Goal: Task Accomplishment & Management: Complete application form

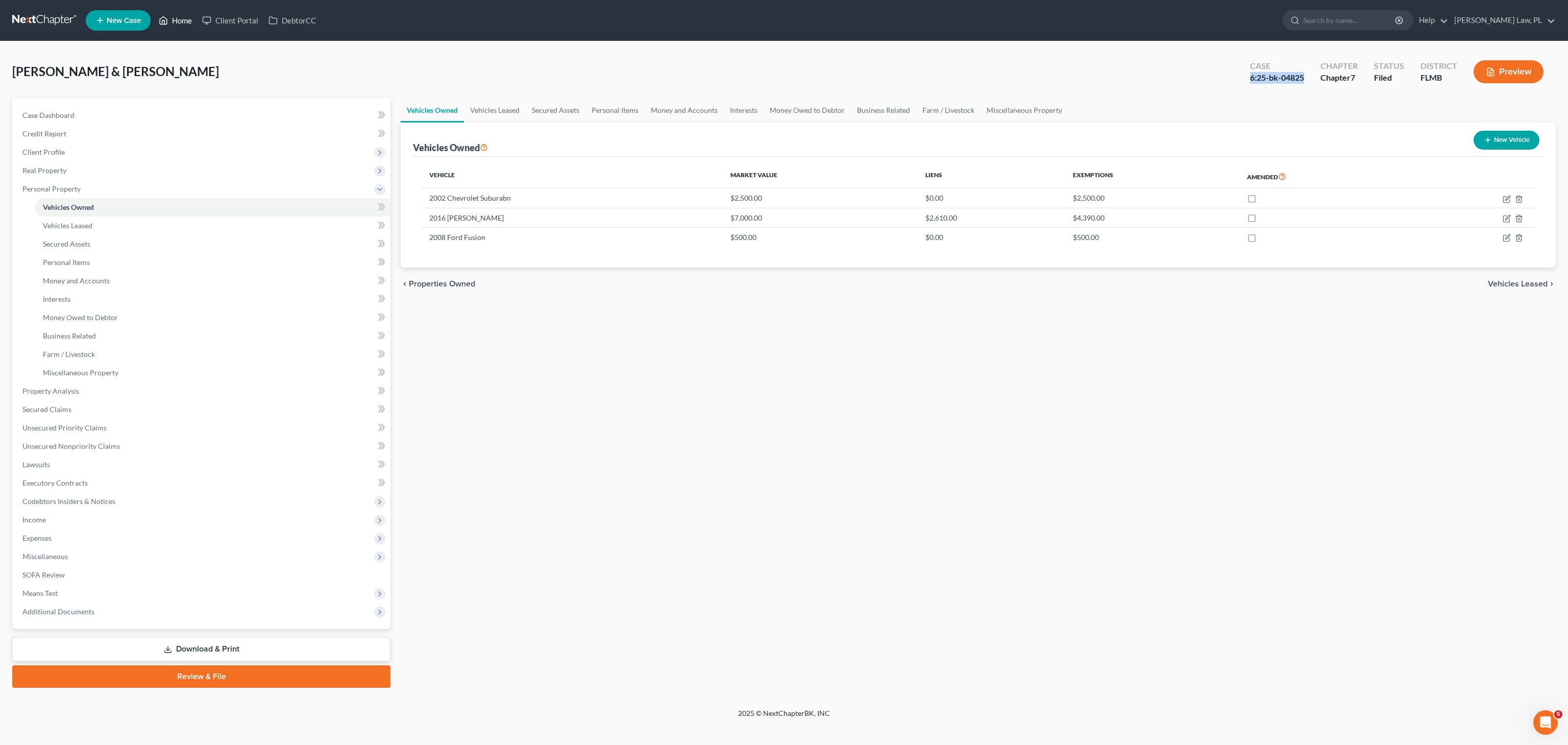
click at [188, 21] on link "Home" at bounding box center [176, 20] width 44 height 18
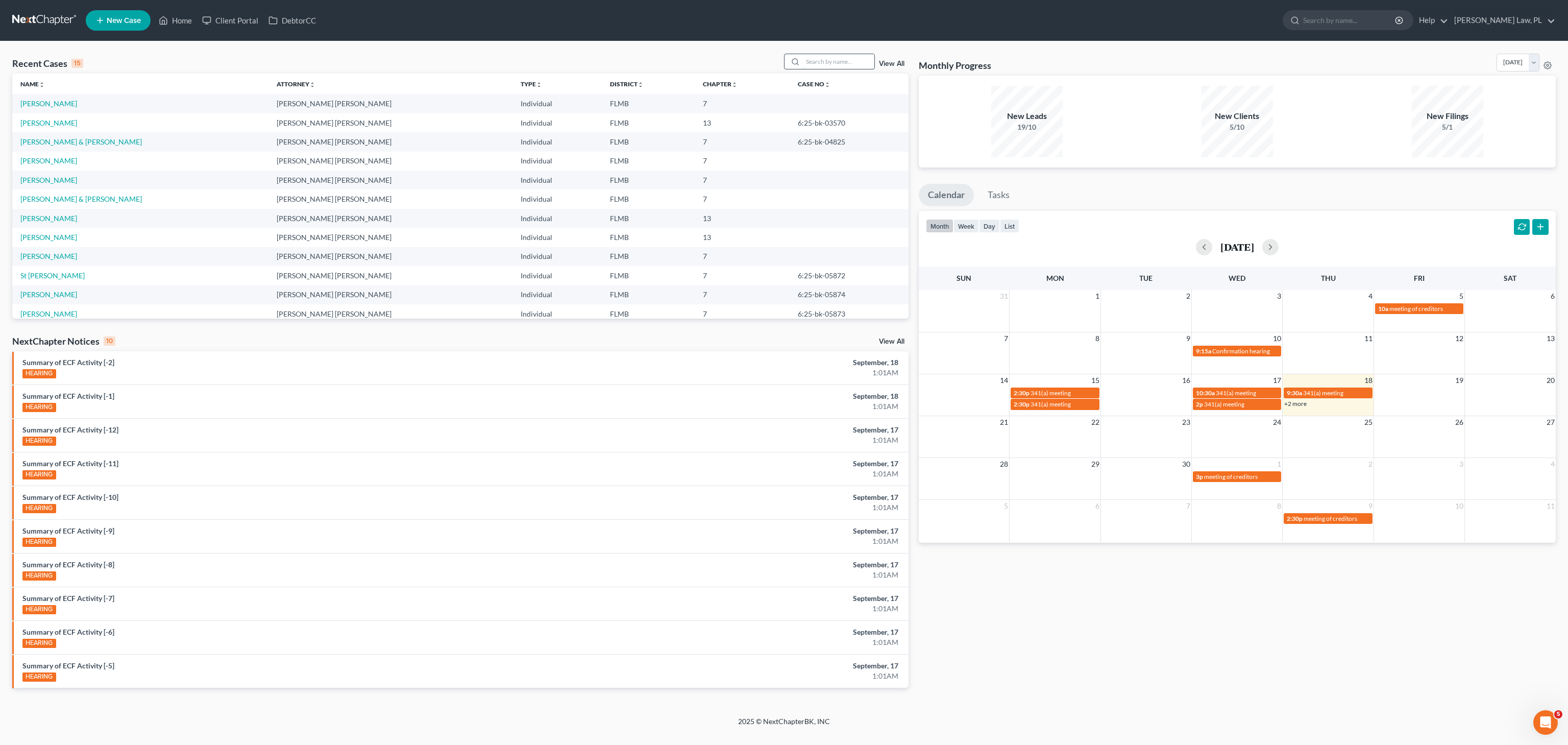
click at [815, 58] on input "search" at bounding box center [839, 62] width 72 height 15
type input "[PERSON_NAME]"
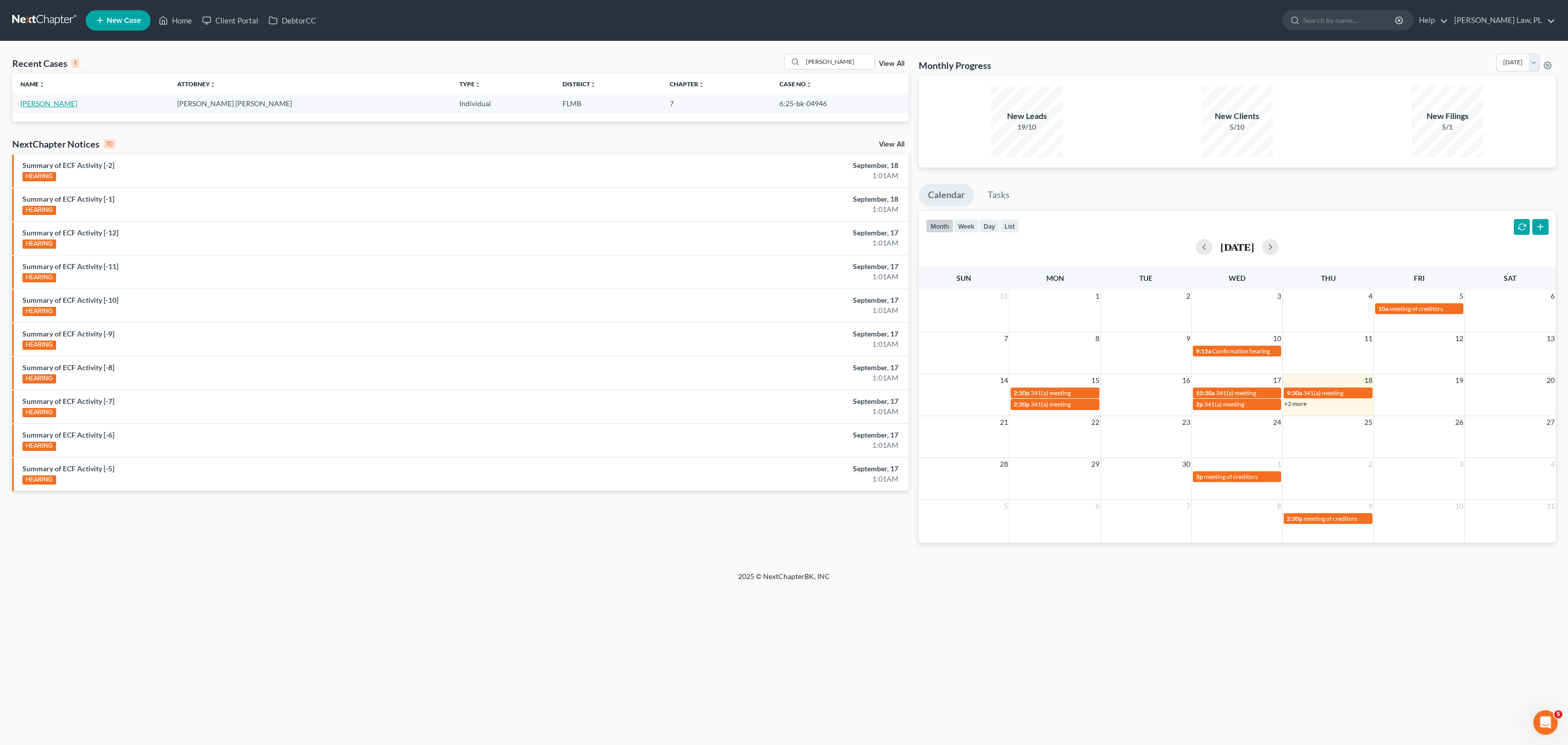
click at [41, 102] on link "[PERSON_NAME]" at bounding box center [49, 103] width 57 height 9
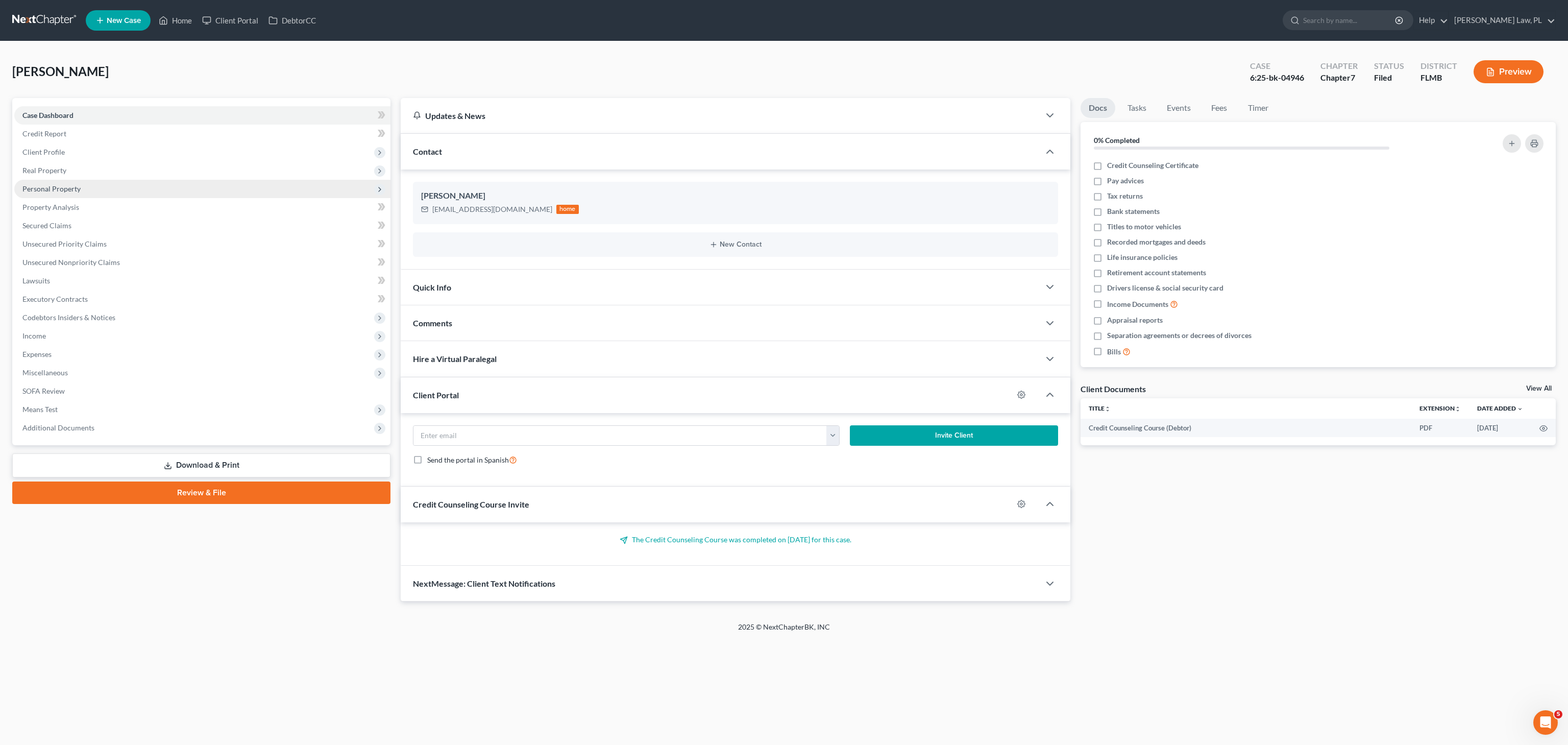
click at [64, 191] on span "Personal Property" at bounding box center [51, 189] width 58 height 9
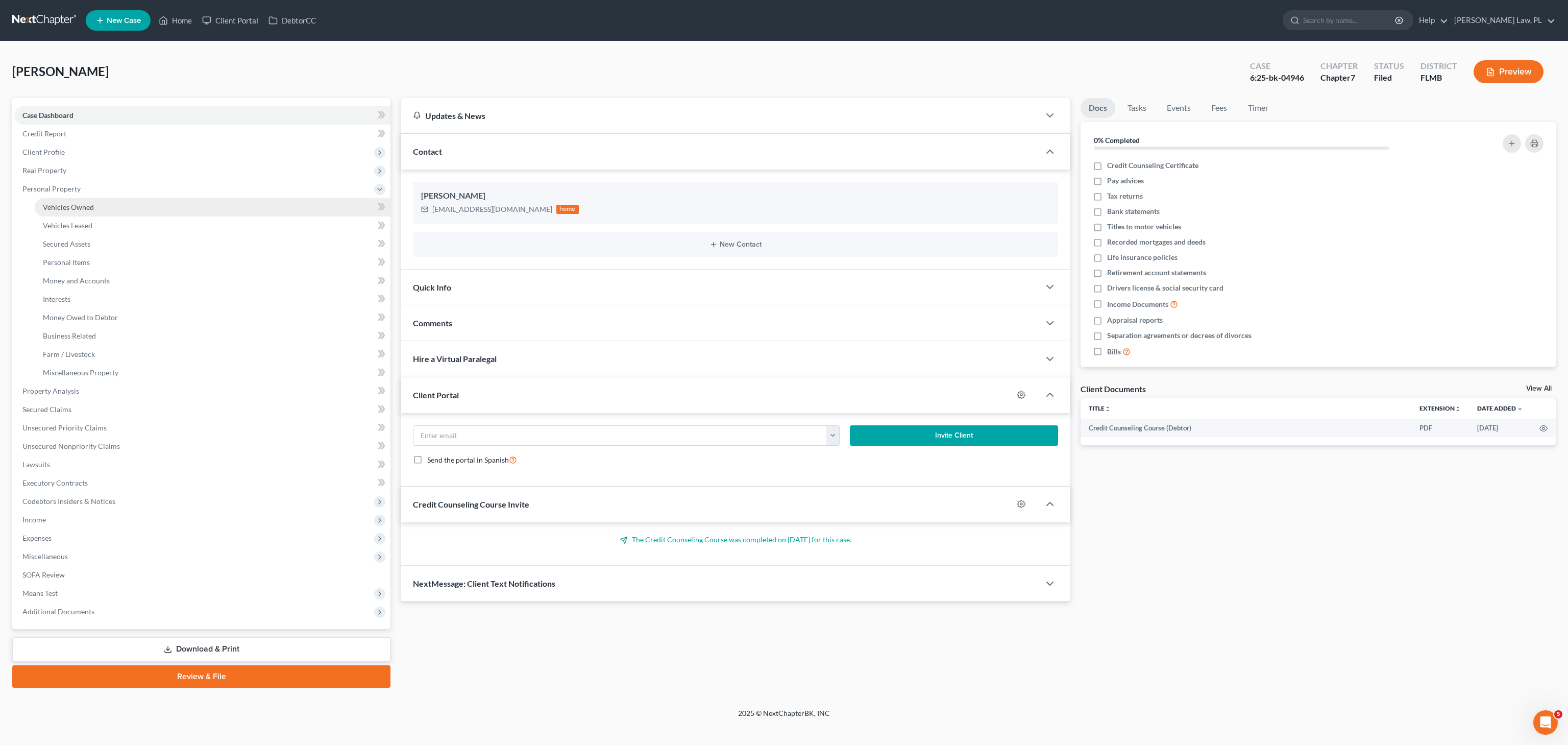
click at [69, 205] on span "Vehicles Owned" at bounding box center [69, 207] width 51 height 9
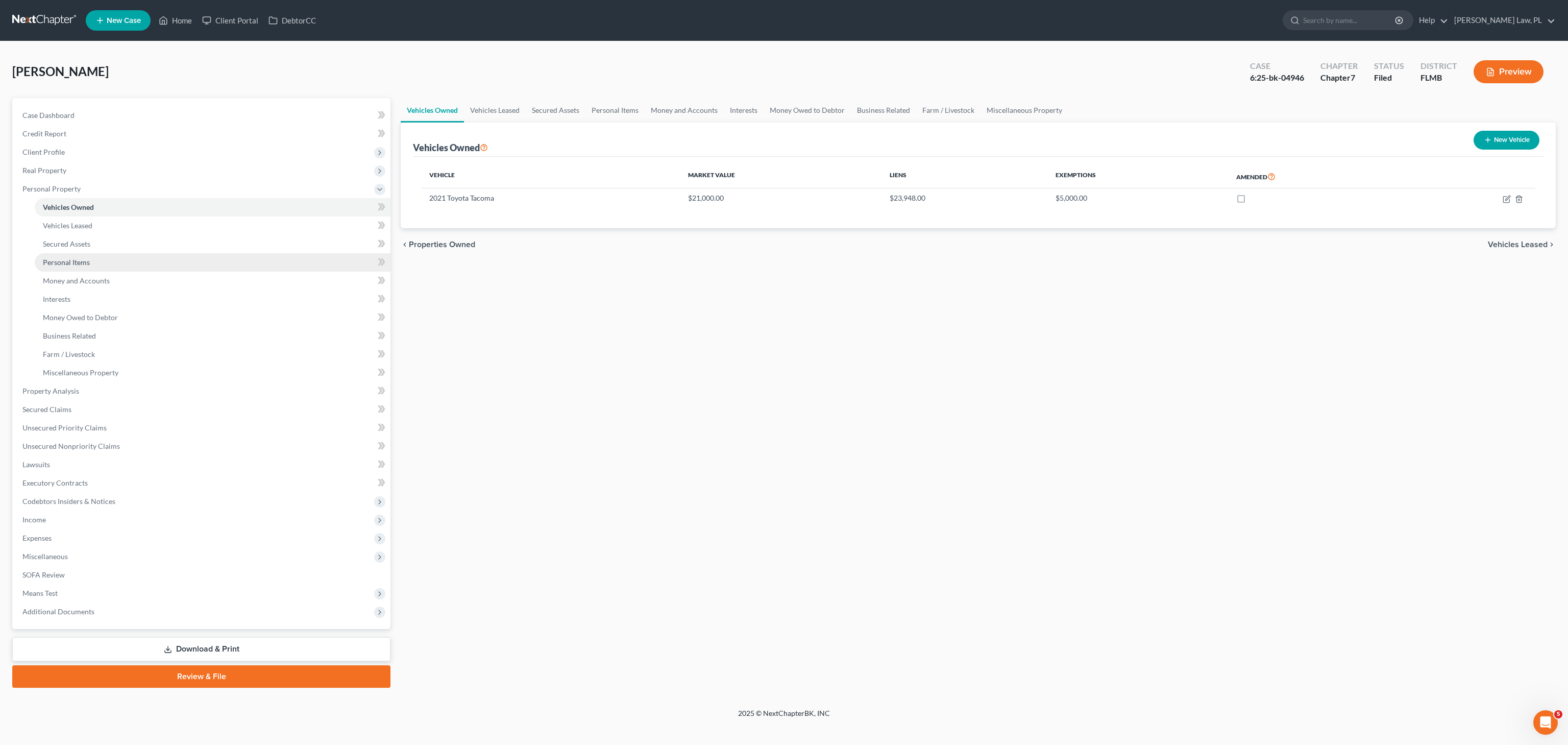
click at [66, 259] on span "Personal Items" at bounding box center [66, 262] width 47 height 9
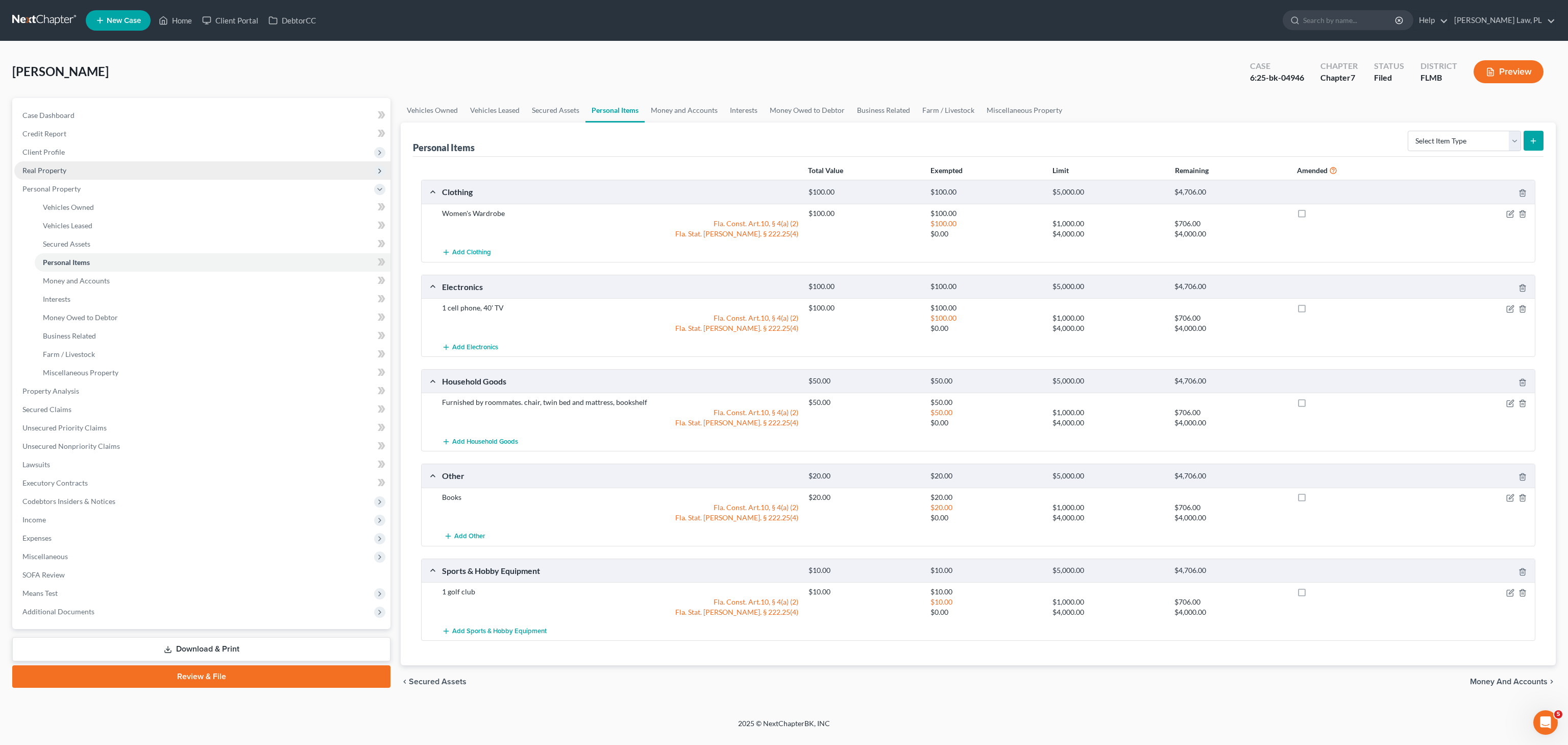
click at [59, 174] on span "Real Property" at bounding box center [44, 170] width 44 height 9
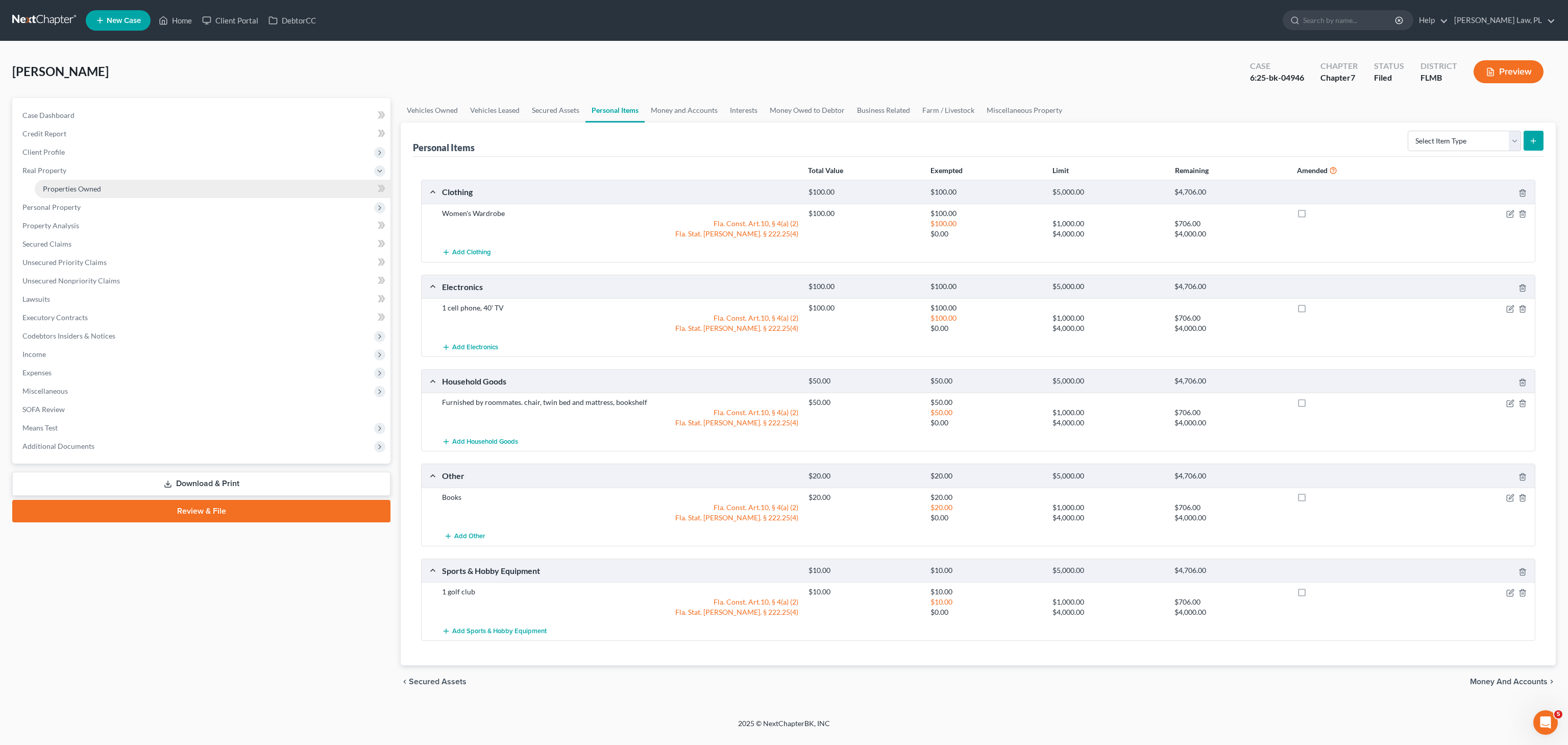
click at [61, 185] on span "Properties Owned" at bounding box center [72, 189] width 58 height 9
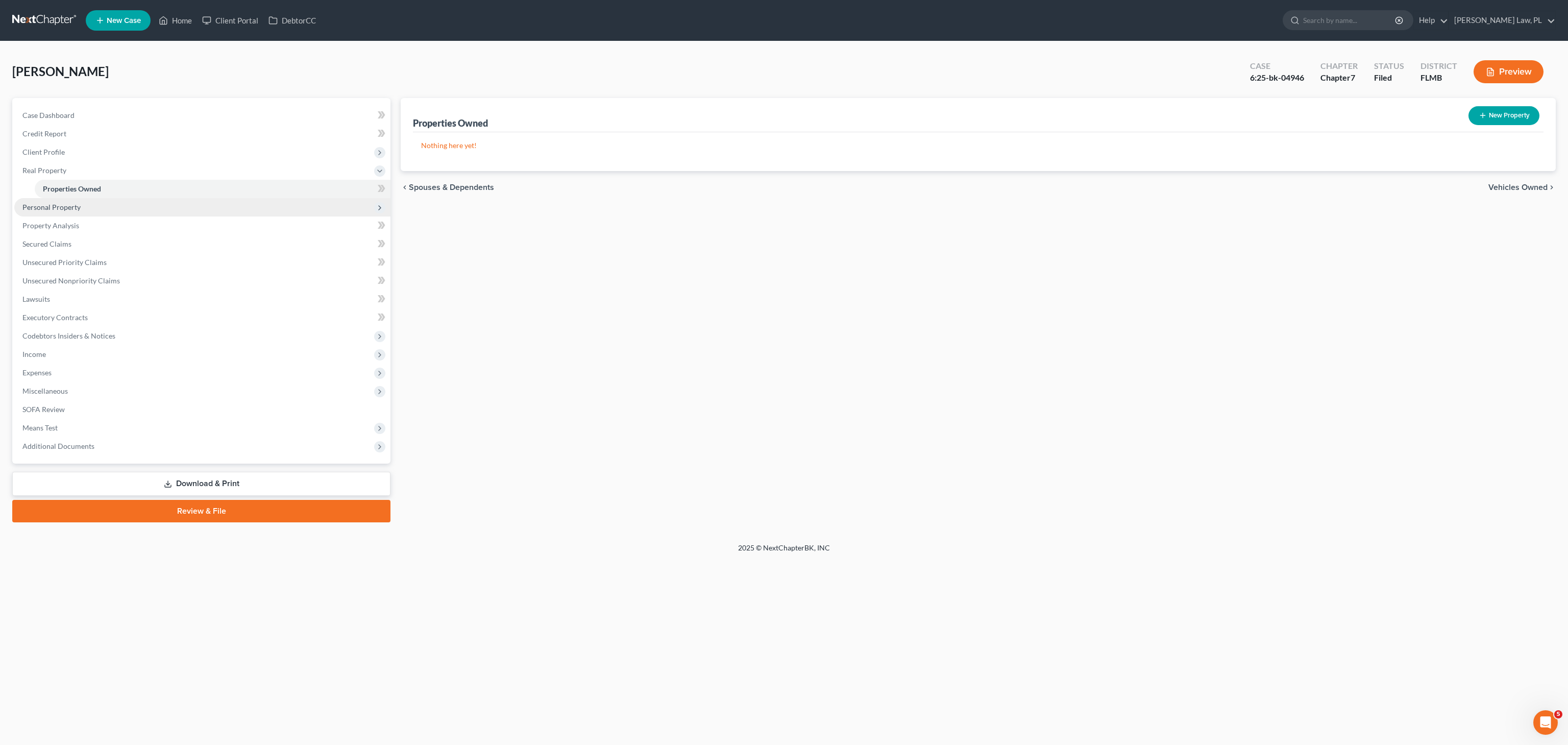
click at [74, 207] on span "Personal Property" at bounding box center [51, 207] width 58 height 9
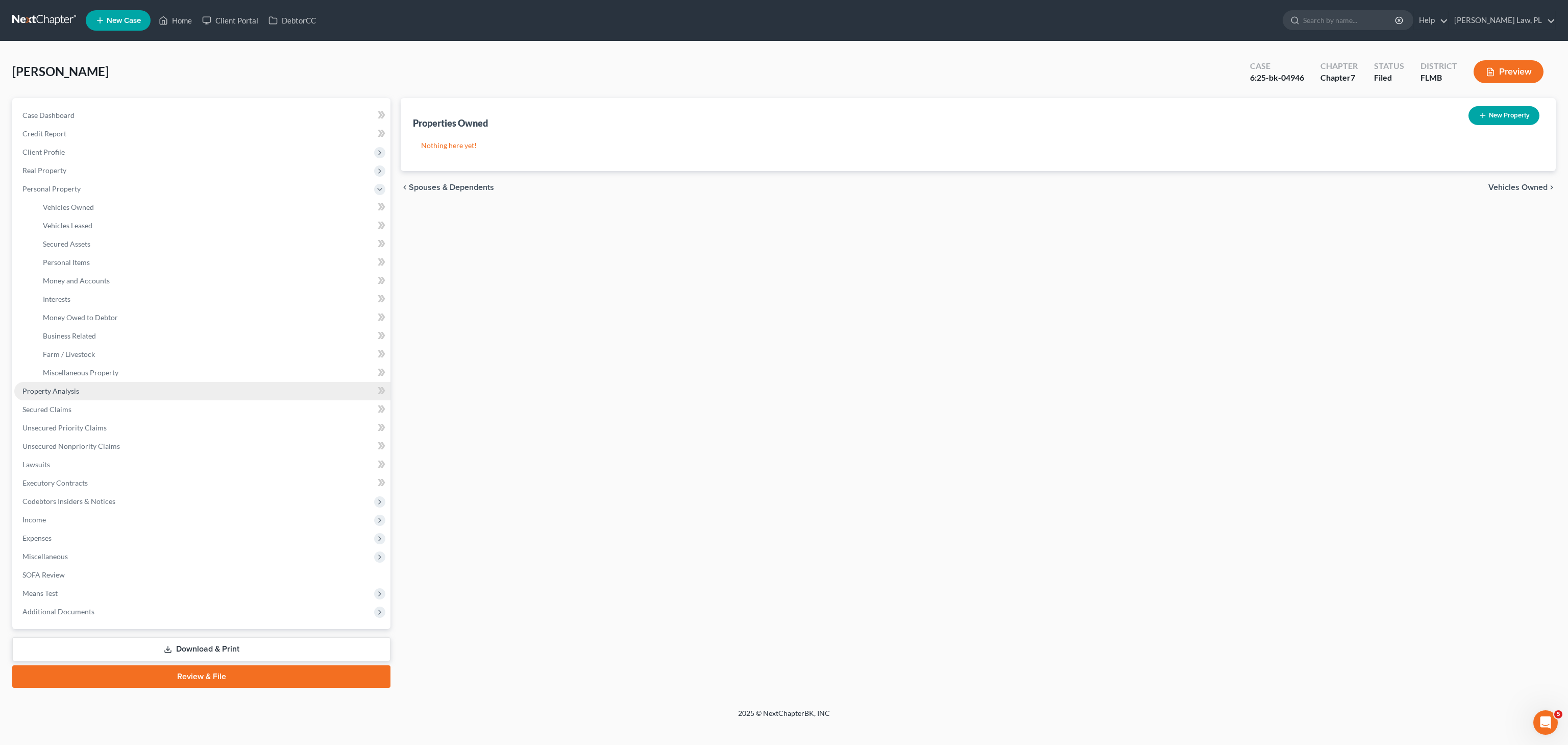
click at [72, 386] on span "Property Analysis" at bounding box center [50, 391] width 57 height 9
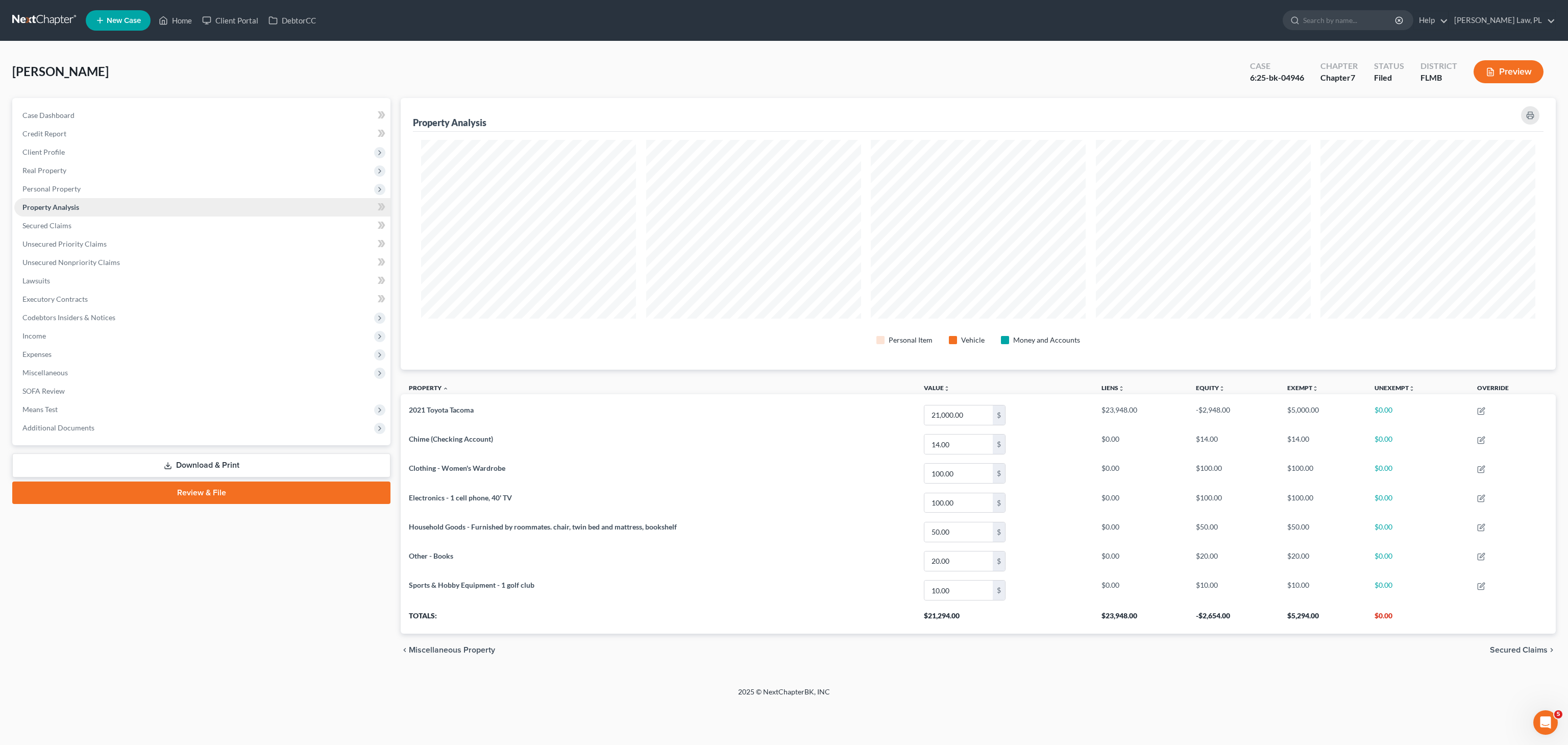
scroll to position [272, 1156]
click at [56, 187] on span "Personal Property" at bounding box center [51, 189] width 58 height 9
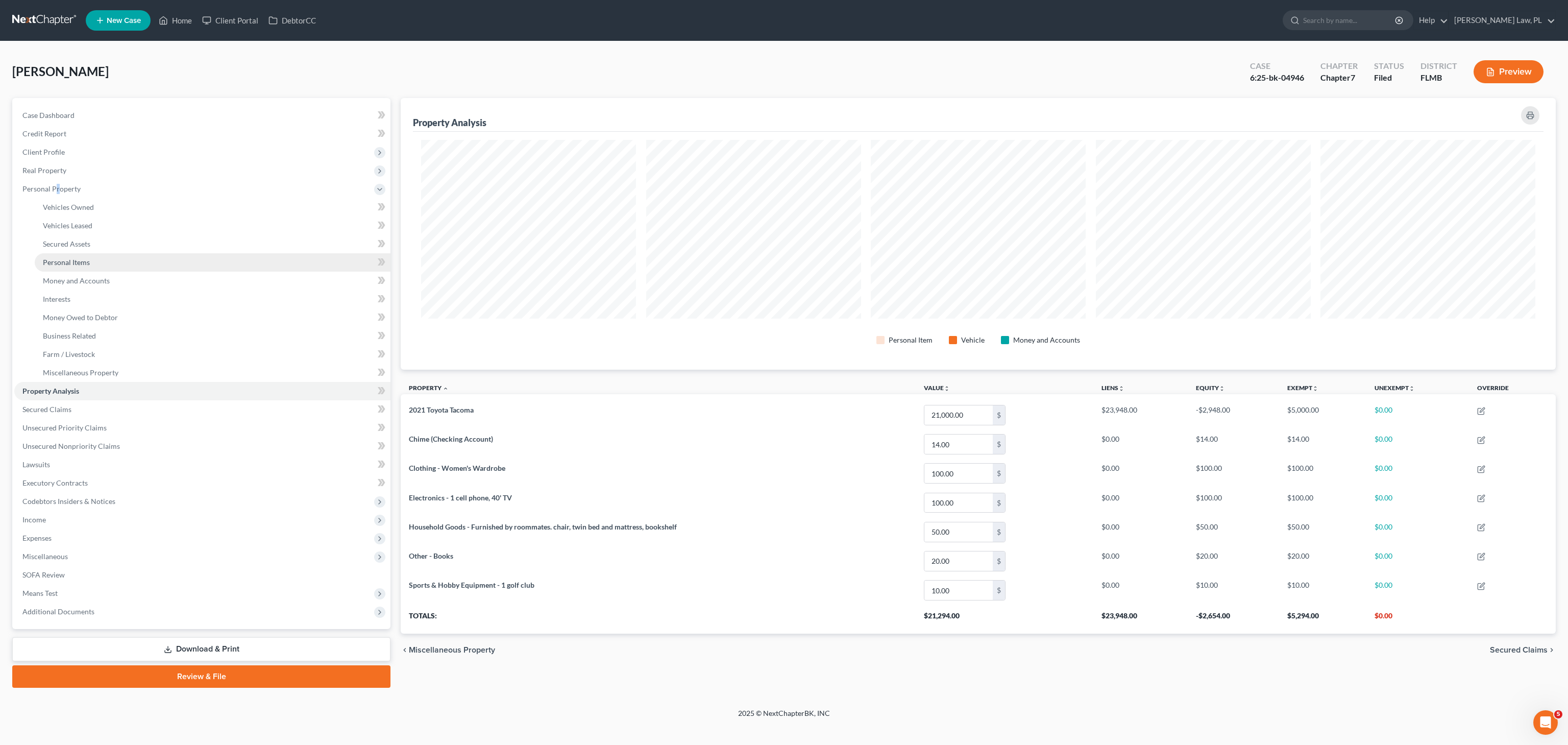
click at [80, 260] on span "Personal Items" at bounding box center [66, 262] width 47 height 9
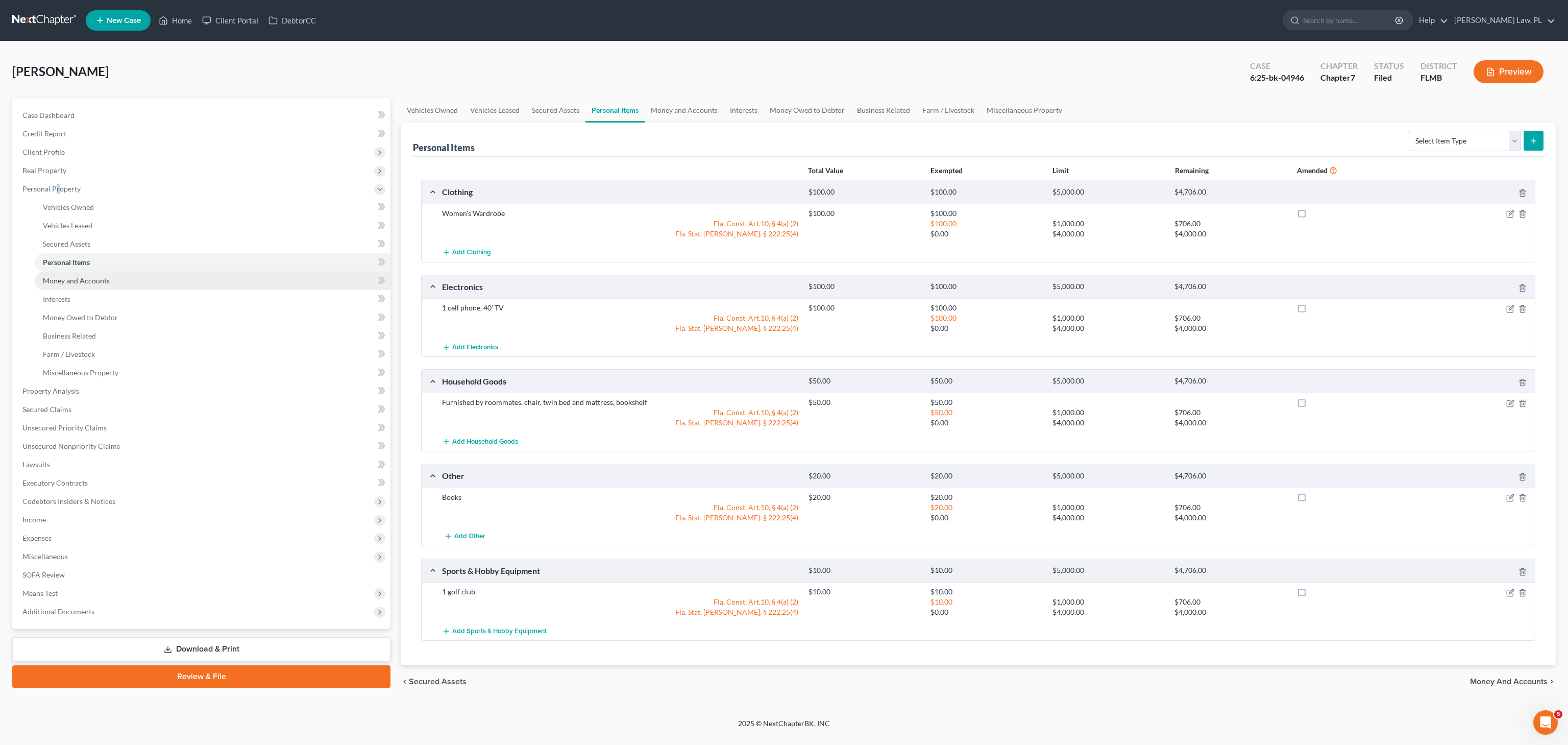
click at [93, 278] on span "Money and Accounts" at bounding box center [76, 280] width 67 height 9
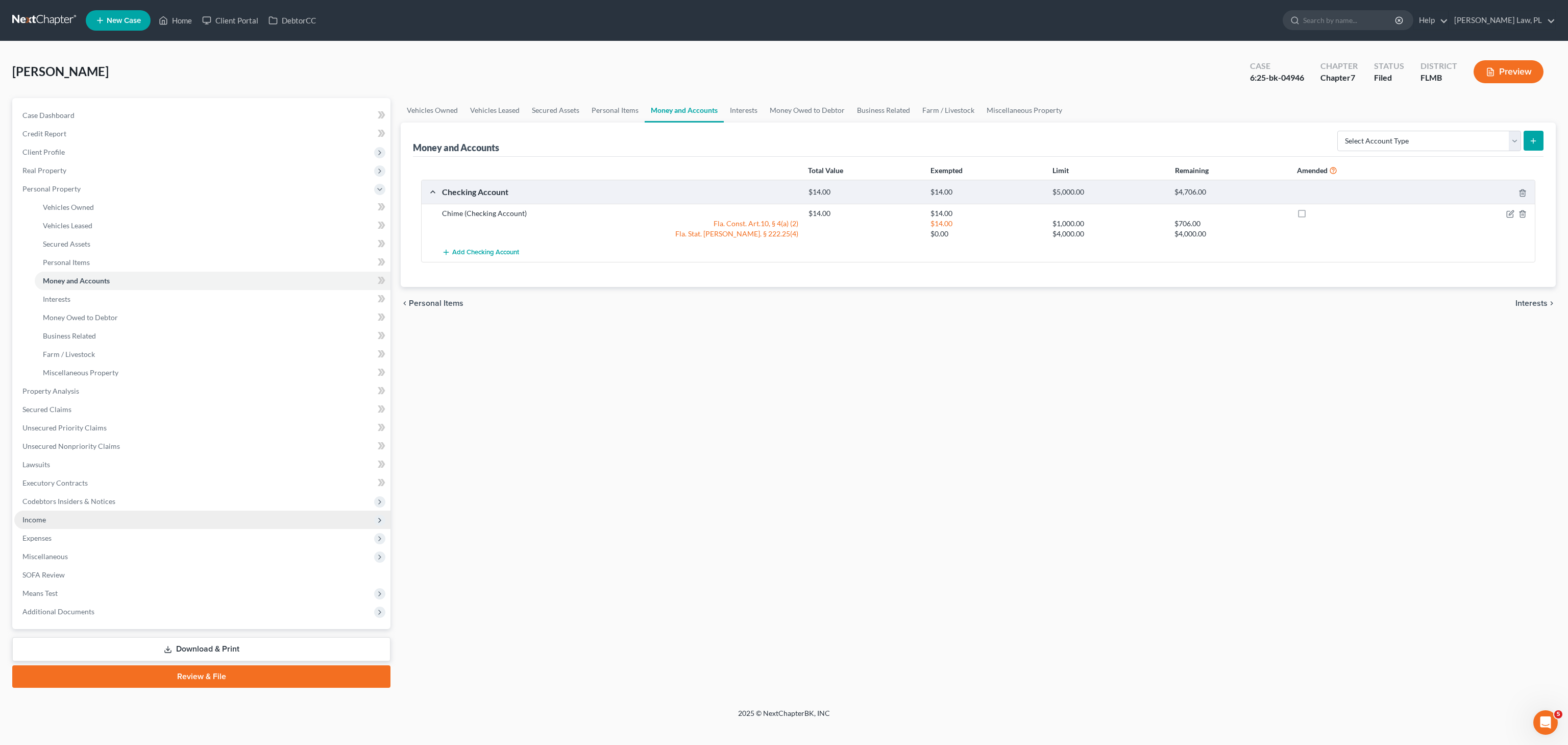
click at [66, 527] on span "Income" at bounding box center [202, 519] width 376 height 18
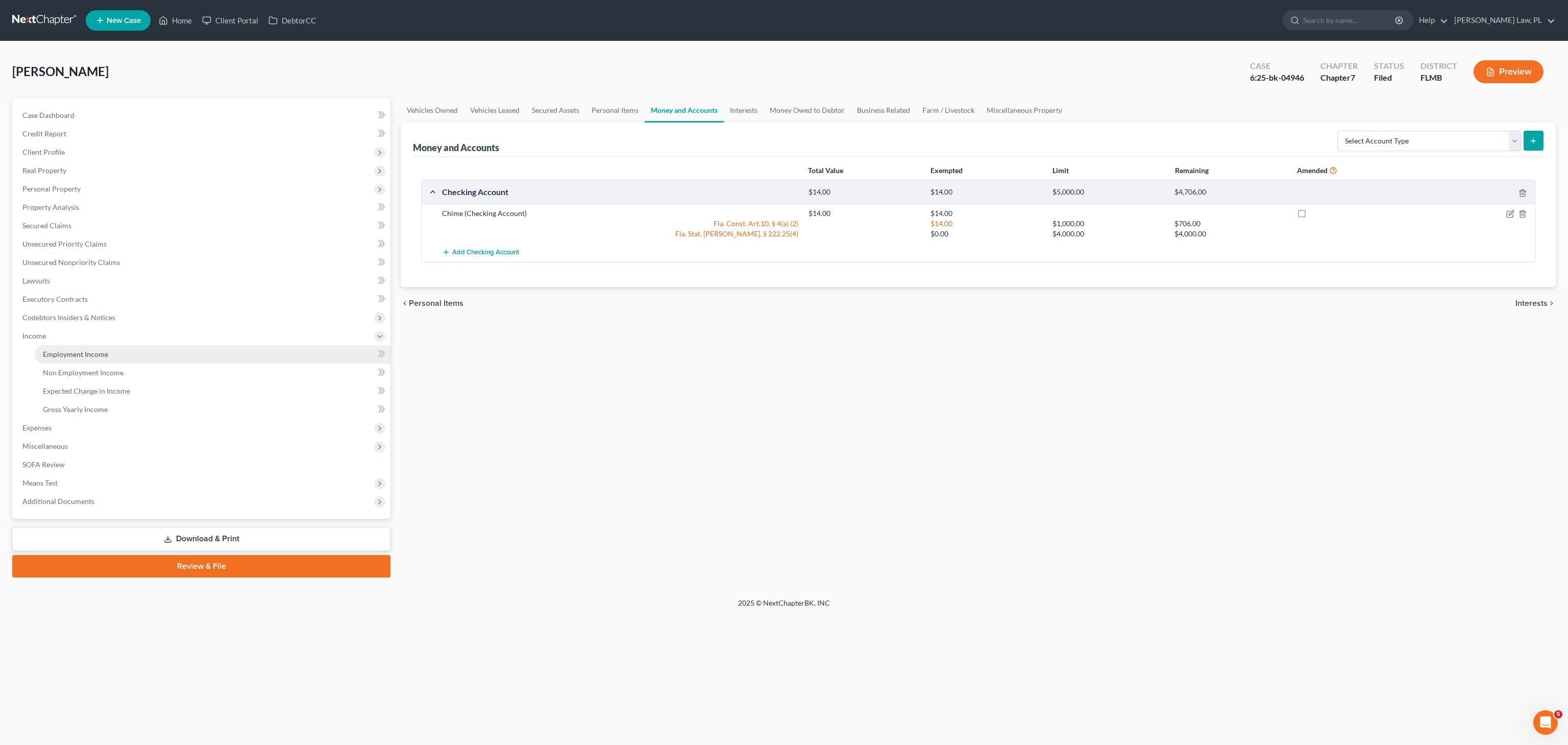
click at [82, 349] on span "Employment Income" at bounding box center [75, 354] width 65 height 9
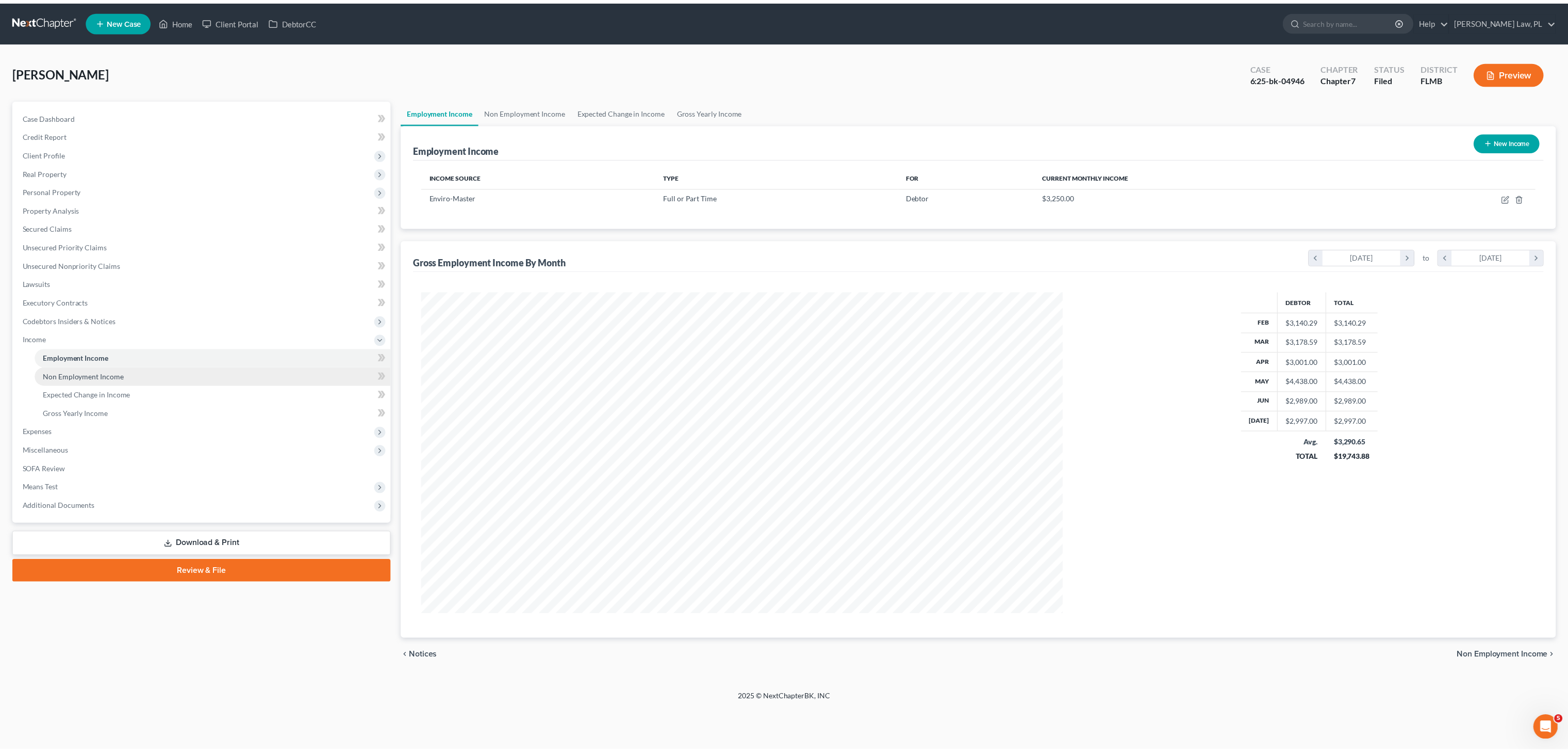
scroll to position [324, 669]
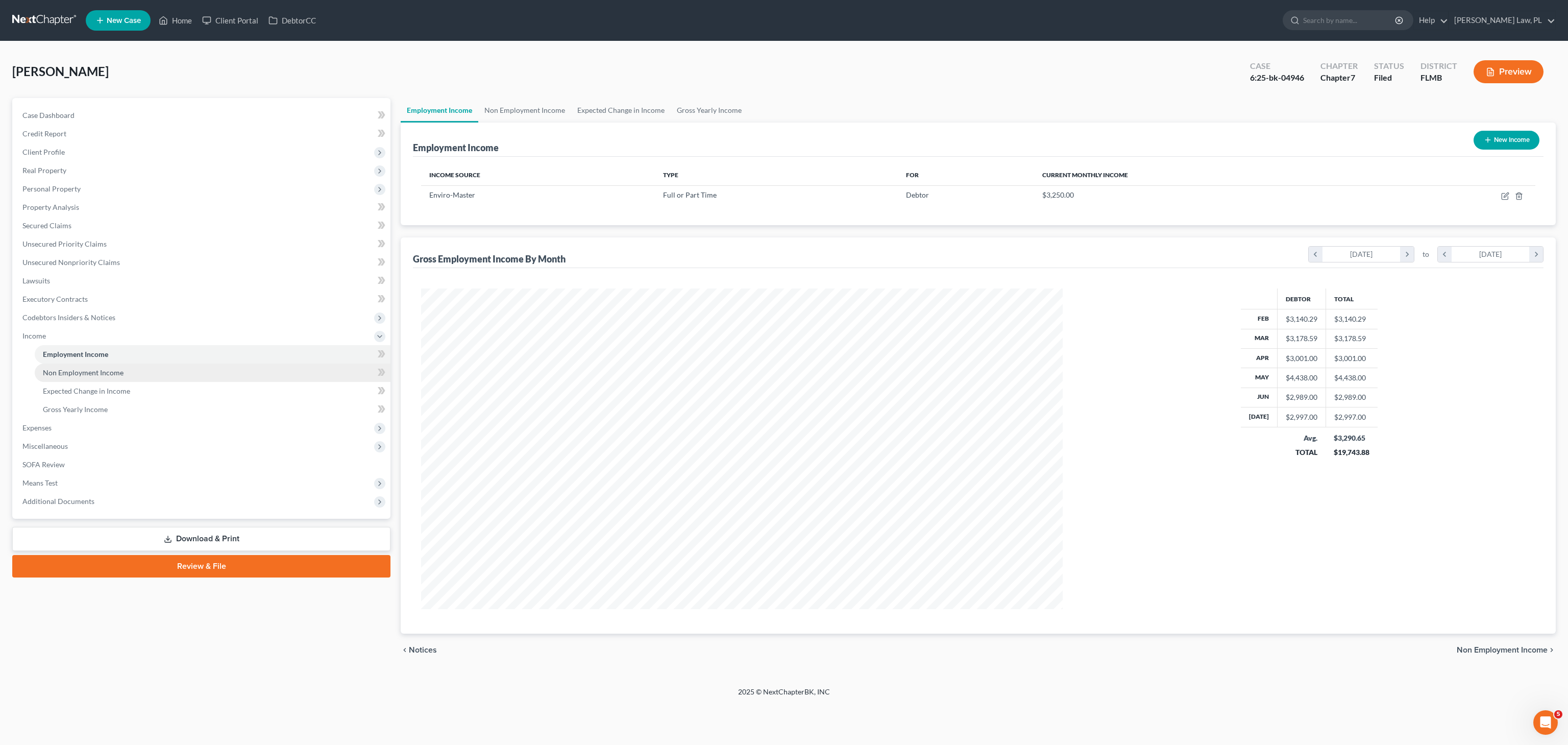
click at [95, 372] on span "Non Employment Income" at bounding box center [83, 372] width 80 height 9
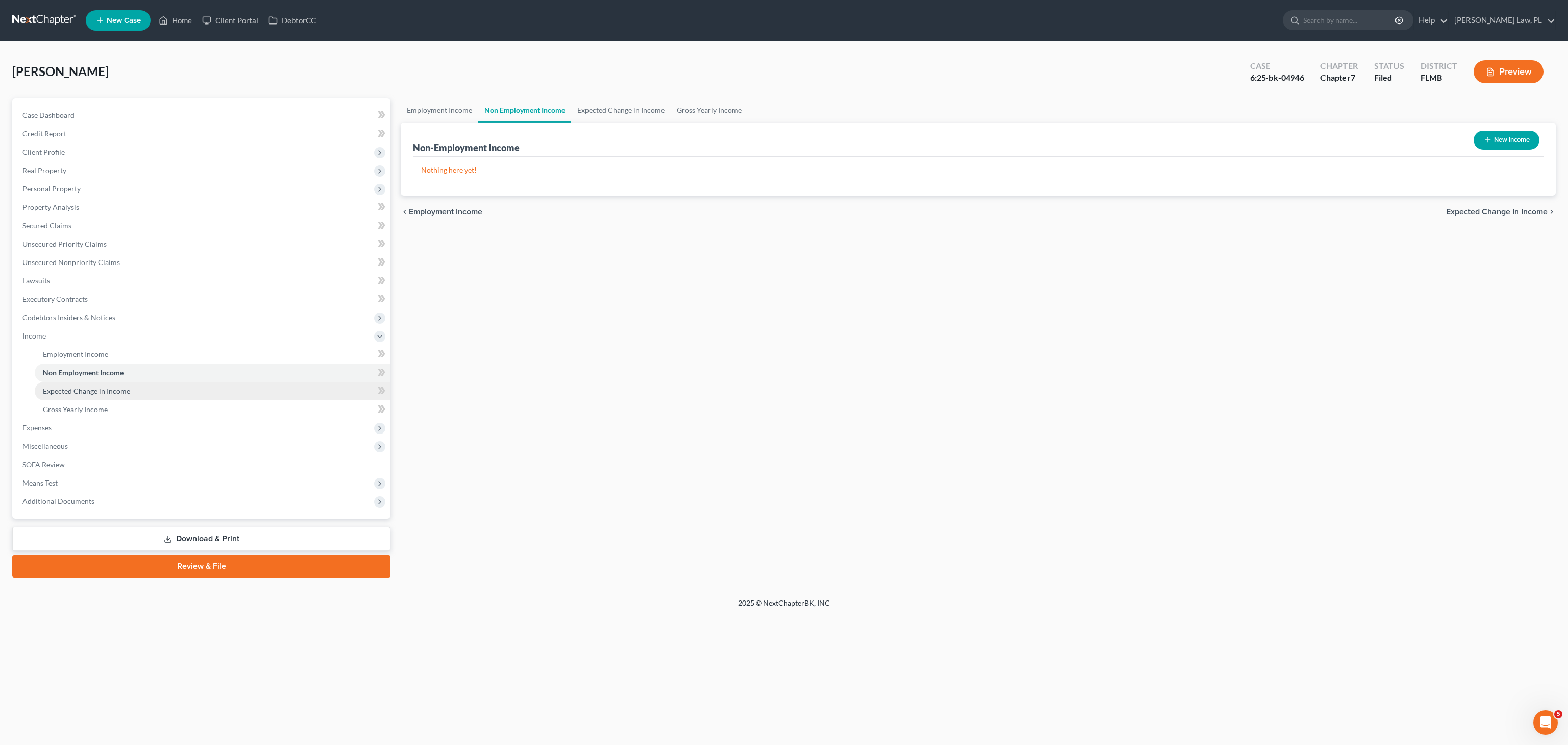
click at [97, 394] on span "Expected Change in Income" at bounding box center [87, 391] width 87 height 9
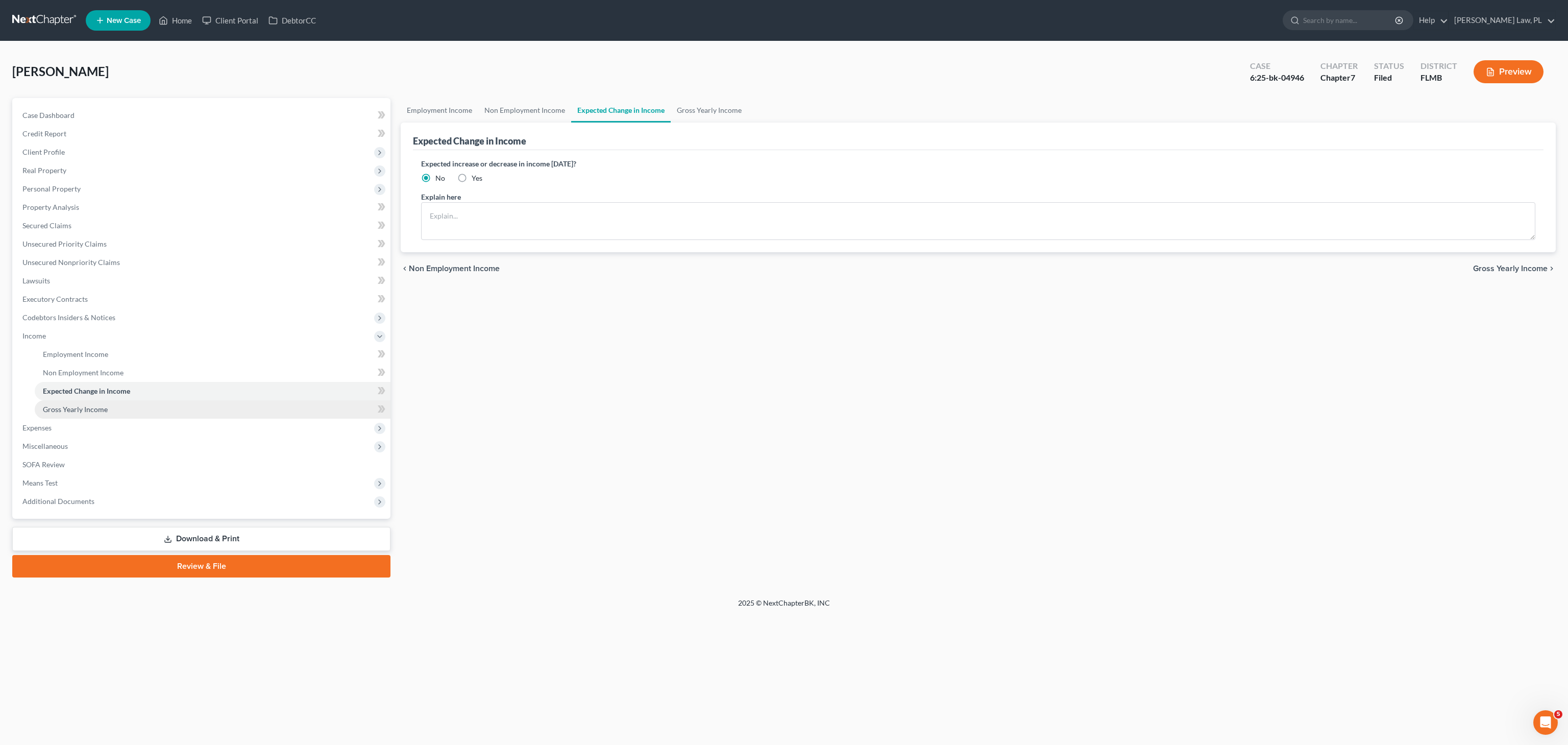
click at [95, 409] on span "Gross Yearly Income" at bounding box center [75, 409] width 65 height 9
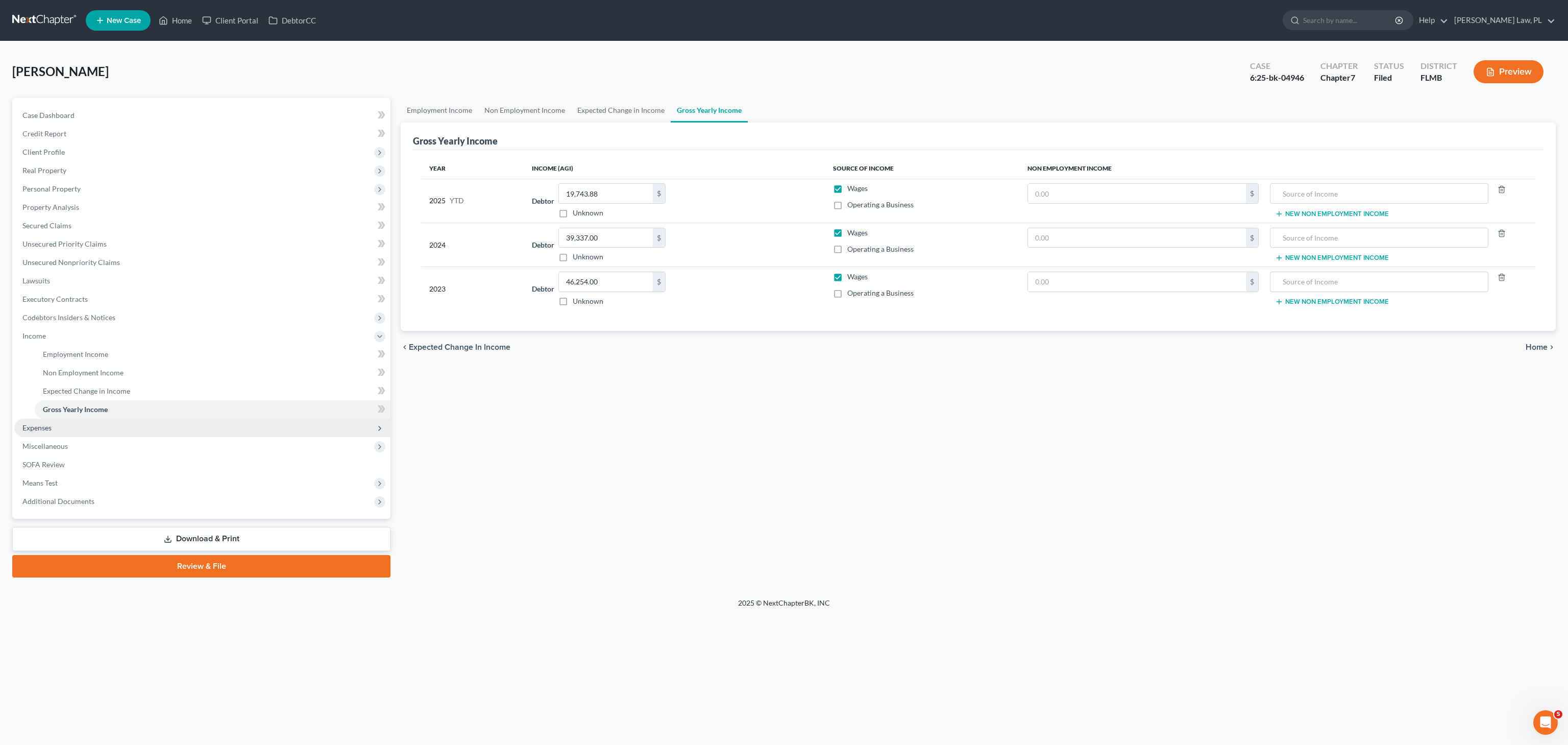
click at [59, 422] on span "Expenses" at bounding box center [202, 427] width 376 height 18
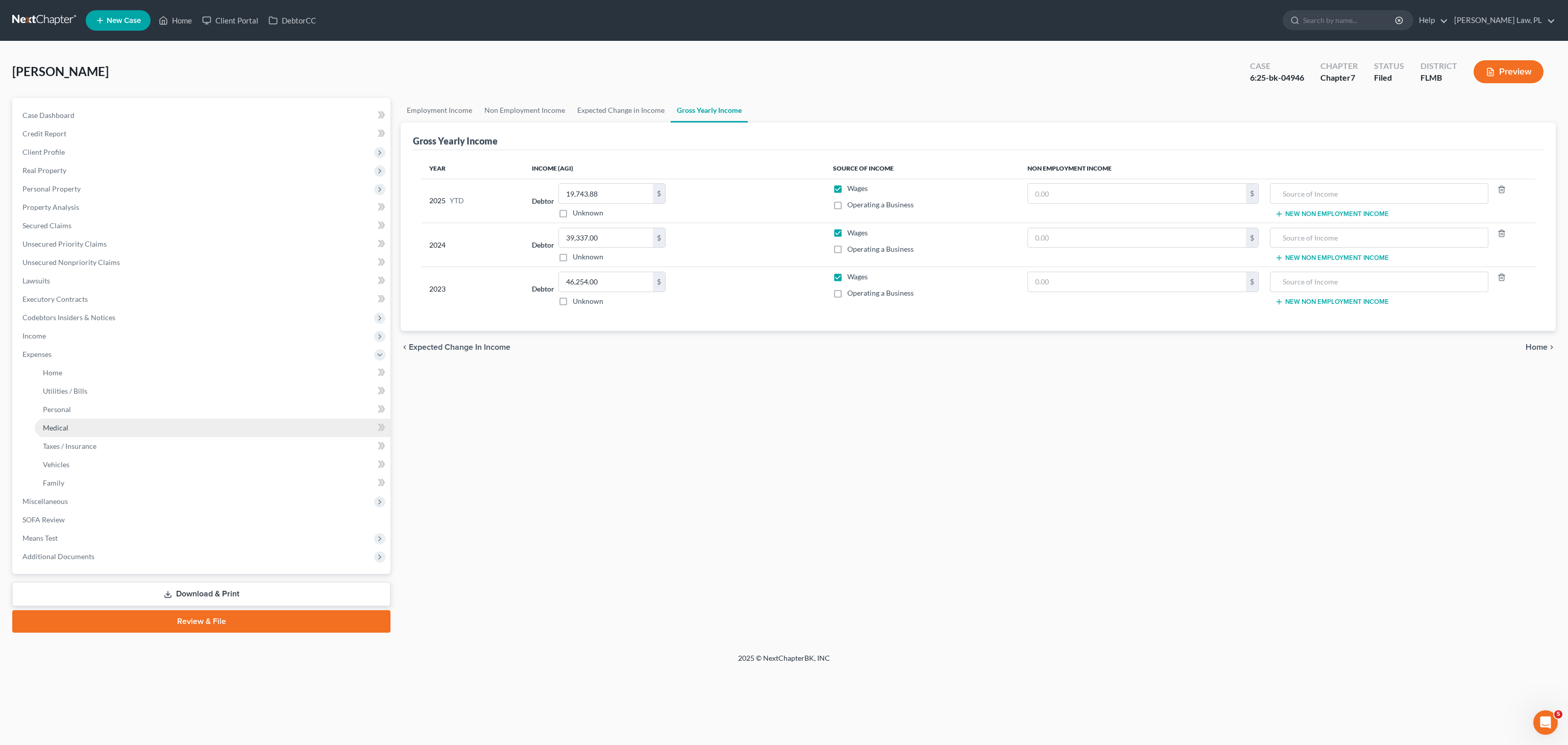
click at [69, 432] on link "Medical" at bounding box center [212, 427] width 356 height 18
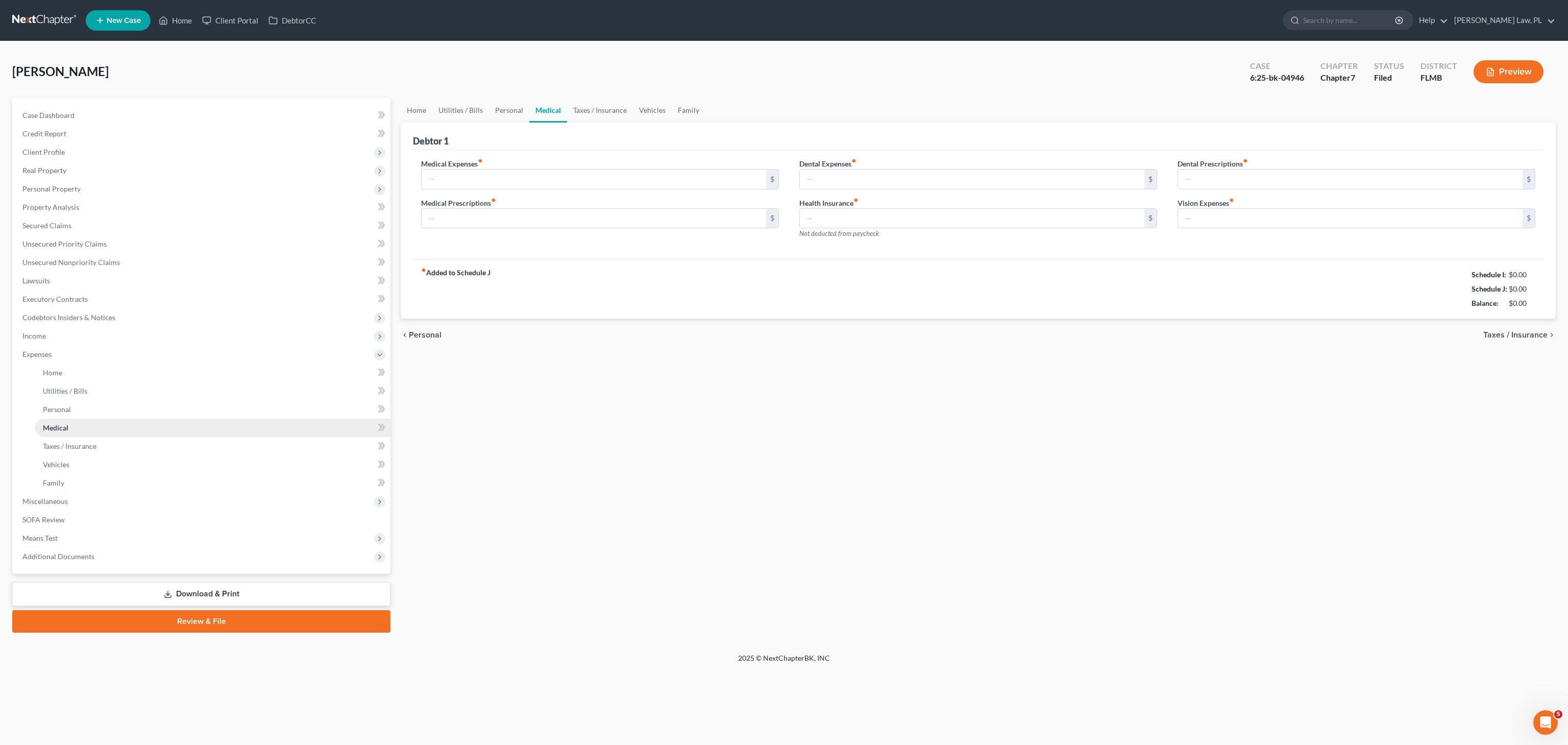
type input "0.00"
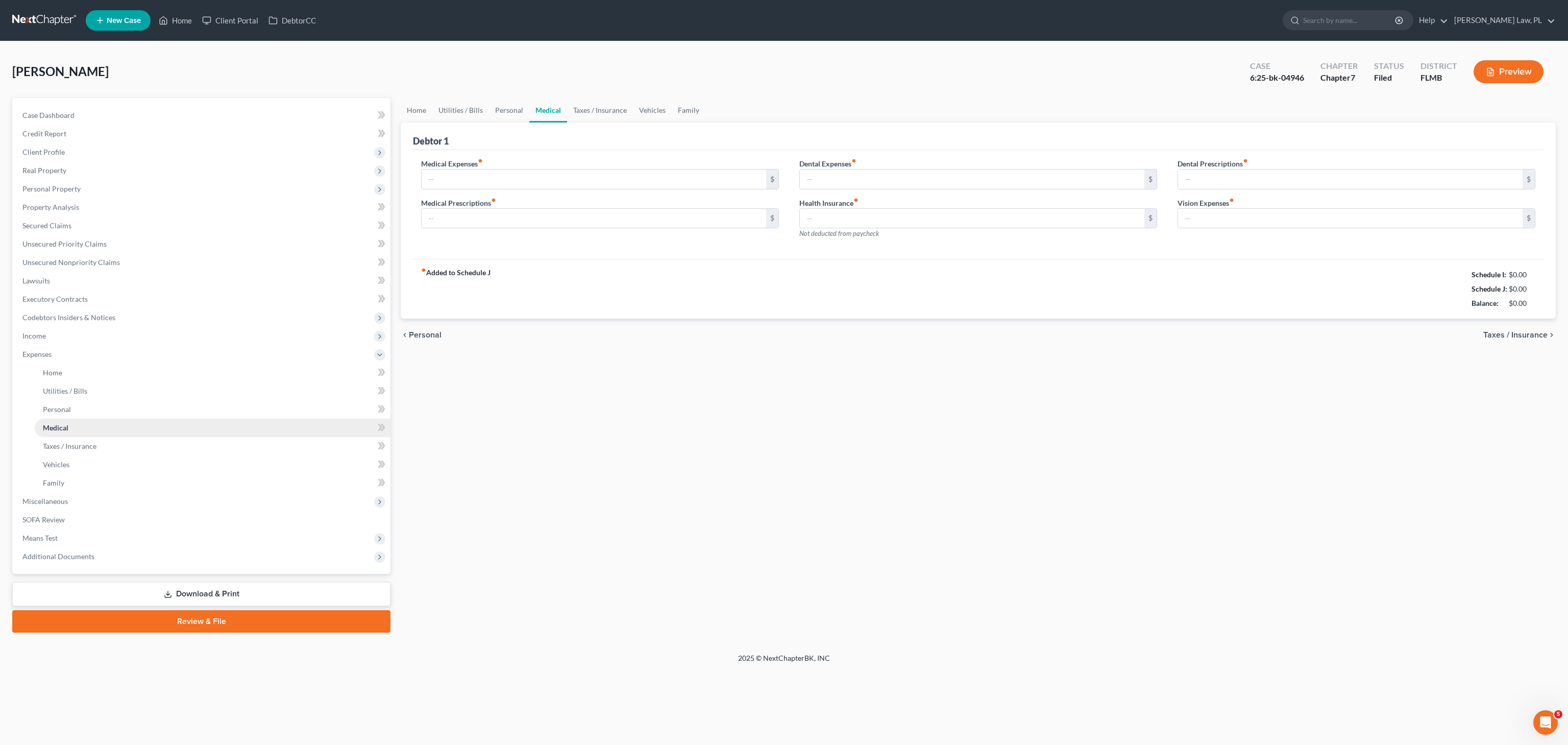
type input "0.00"
click at [83, 264] on span "Unsecured Nonpriority Claims" at bounding box center [71, 262] width 98 height 9
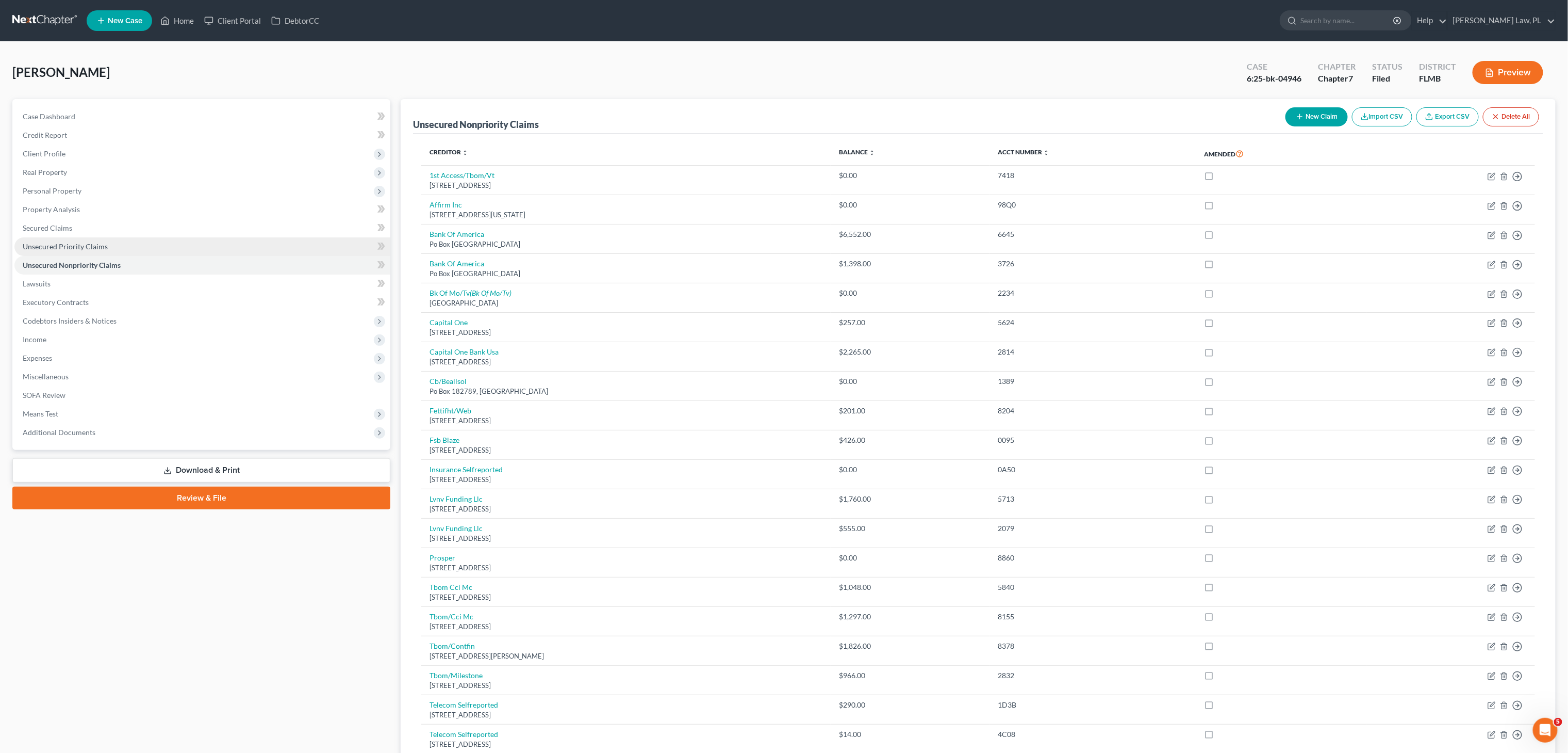
click at [91, 247] on span "Unsecured Priority Claims" at bounding box center [65, 246] width 85 height 9
